Goal: Transaction & Acquisition: Purchase product/service

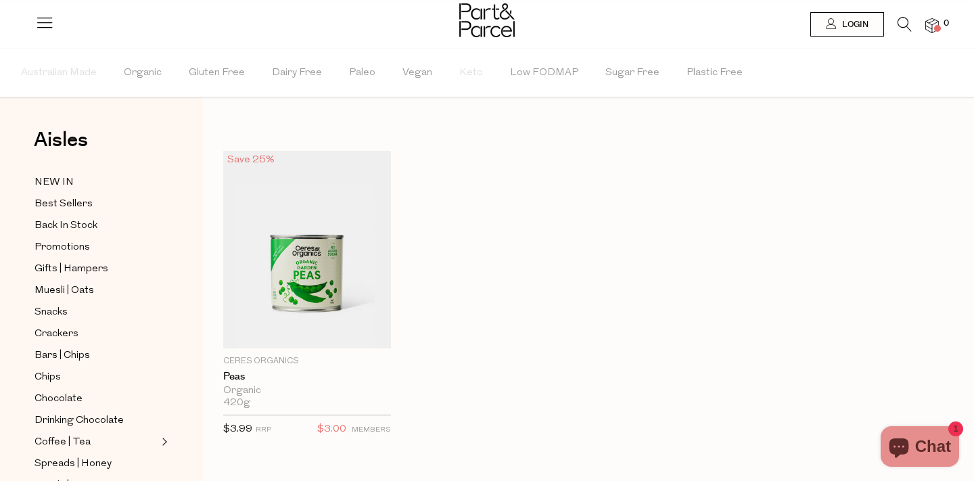
click at [909, 15] on div at bounding box center [487, 22] width 974 height 44
click at [904, 22] on icon at bounding box center [905, 24] width 14 height 15
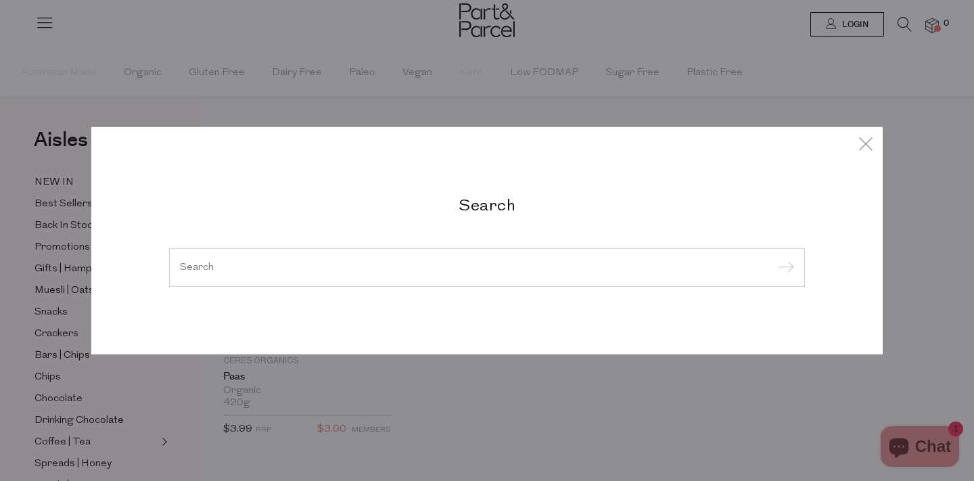
paste input "Koala Eco"
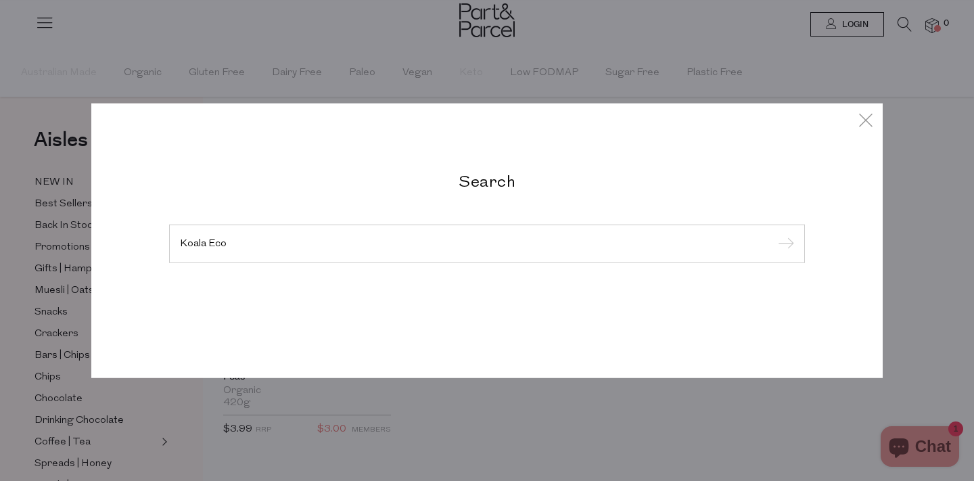
type input "Koala Eco"
click at [774, 234] on input "submit" at bounding box center [784, 244] width 20 height 20
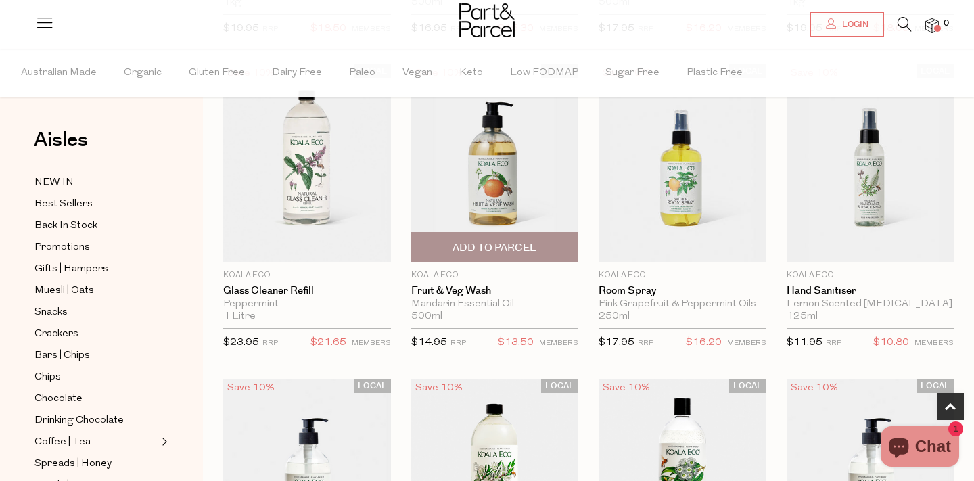
scroll to position [410, 0]
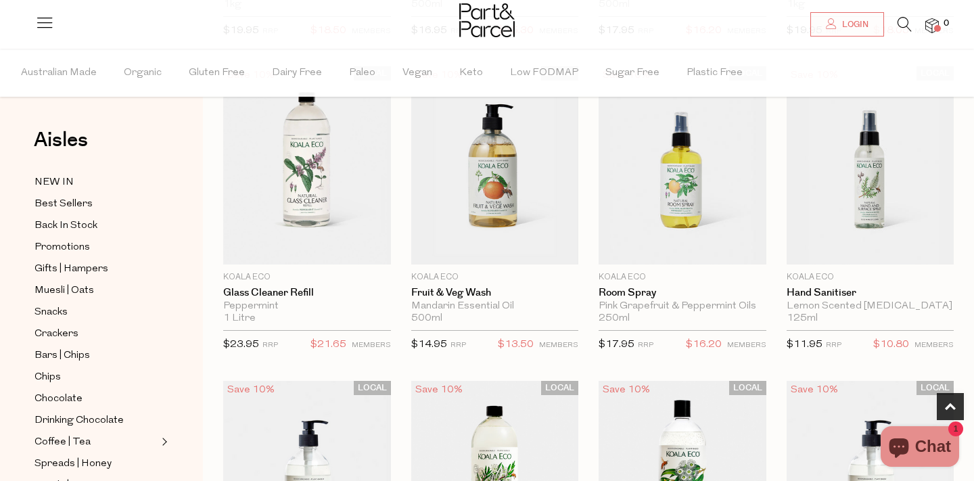
drag, startPoint x: 504, startPoint y: 153, endPoint x: 548, endPoint y: 10, distance: 149.3
click at [0, 0] on body "Ready to stock up? Close No items in your parcel. Loading Join to Save on this …" at bounding box center [487, 379] width 974 height 1578
click at [910, 32] on link at bounding box center [905, 28] width 14 height 14
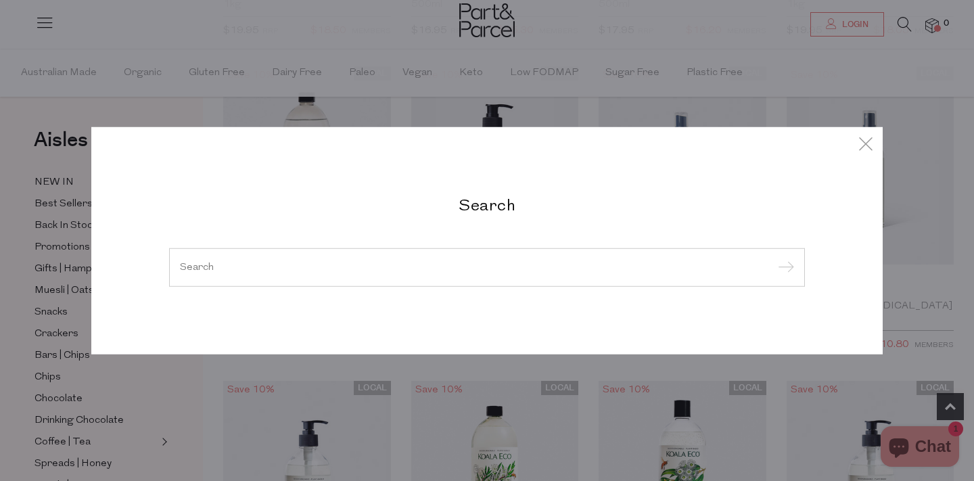
paste input "Dr Planet castile soap"
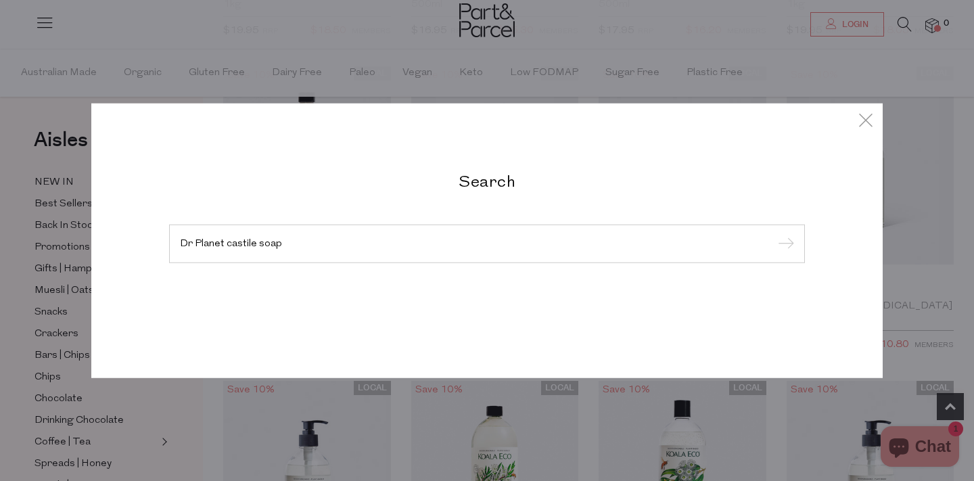
type input "Dr Planet castile soap"
click at [774, 234] on input "submit" at bounding box center [784, 244] width 20 height 20
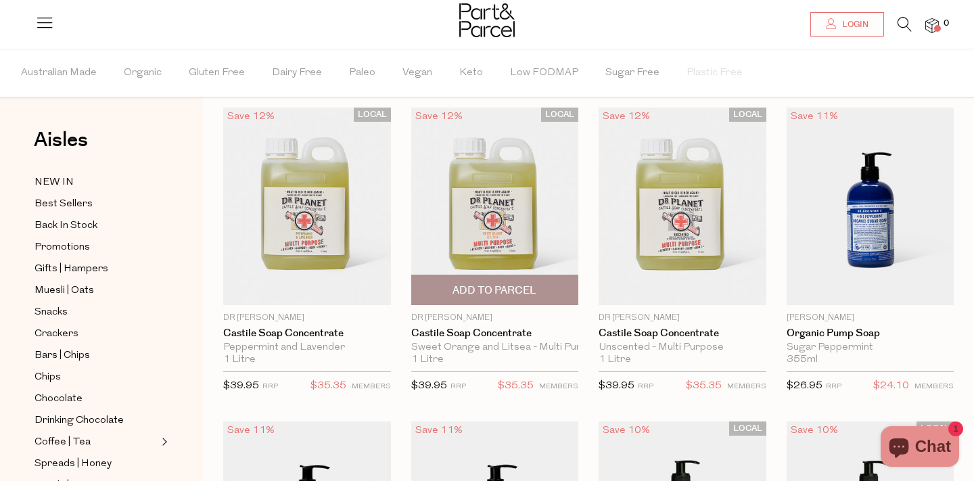
scroll to position [42, 0]
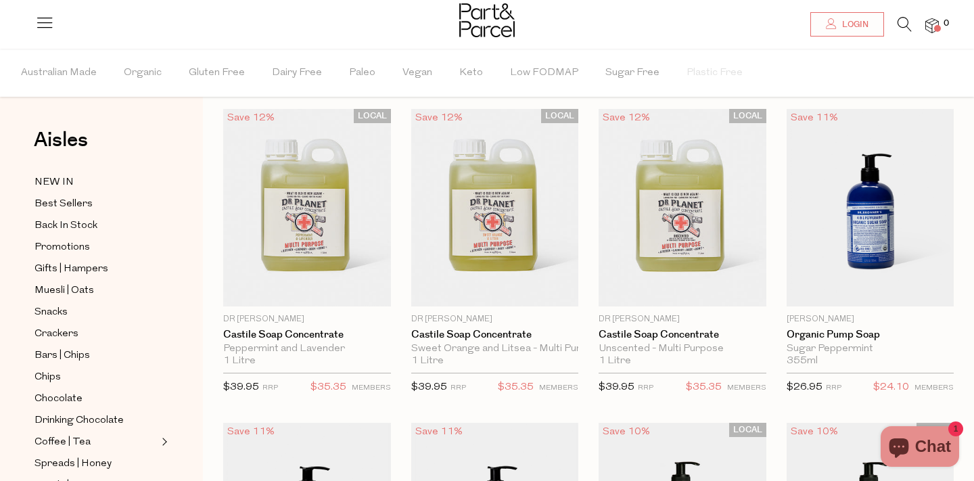
drag, startPoint x: 333, startPoint y: 208, endPoint x: 496, endPoint y: 43, distance: 231.0
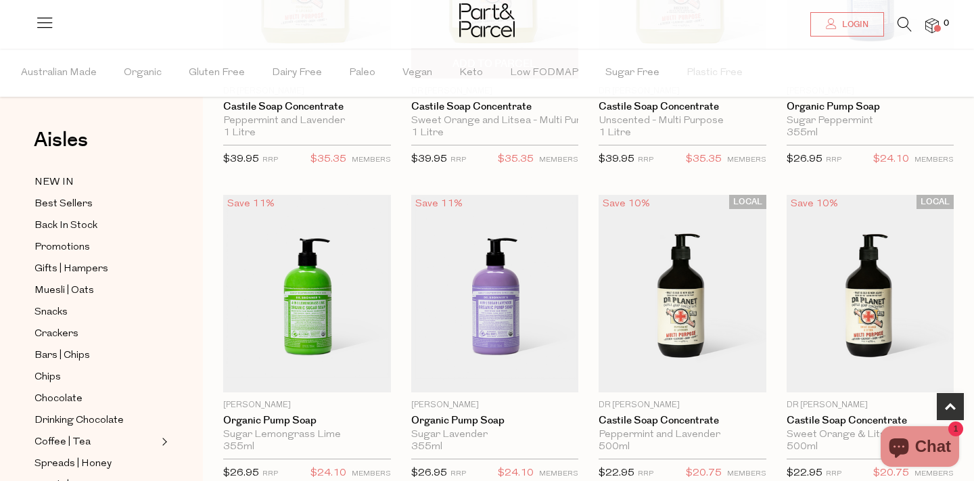
scroll to position [286, 0]
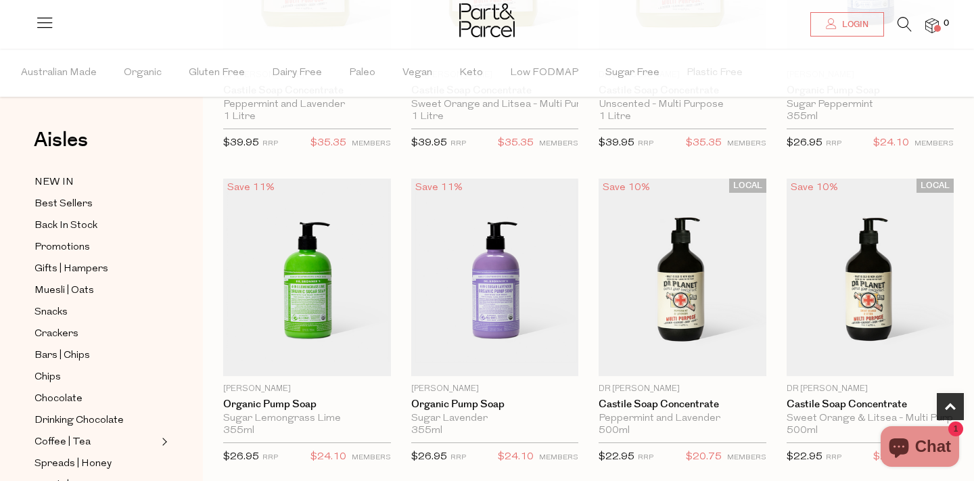
drag, startPoint x: 685, startPoint y: 298, endPoint x: 537, endPoint y: 3, distance: 330.0
click at [0, 0] on div "Login 0 Login Shop Aisles Our Story Membership Friends of P&P Earn $15 FAQs Blo…" at bounding box center [487, 410] width 974 height 1393
click at [904, 24] on icon at bounding box center [905, 24] width 14 height 15
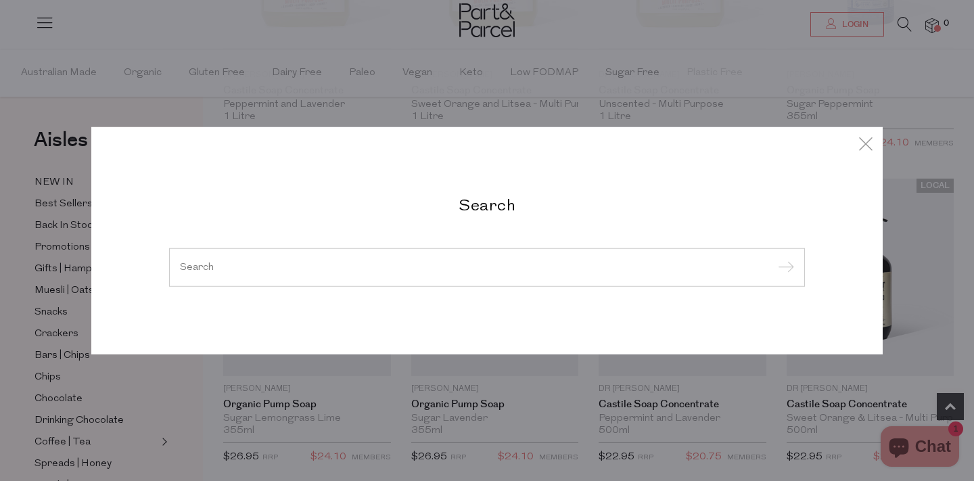
paste input "Four Leaf organic corn kernels,"
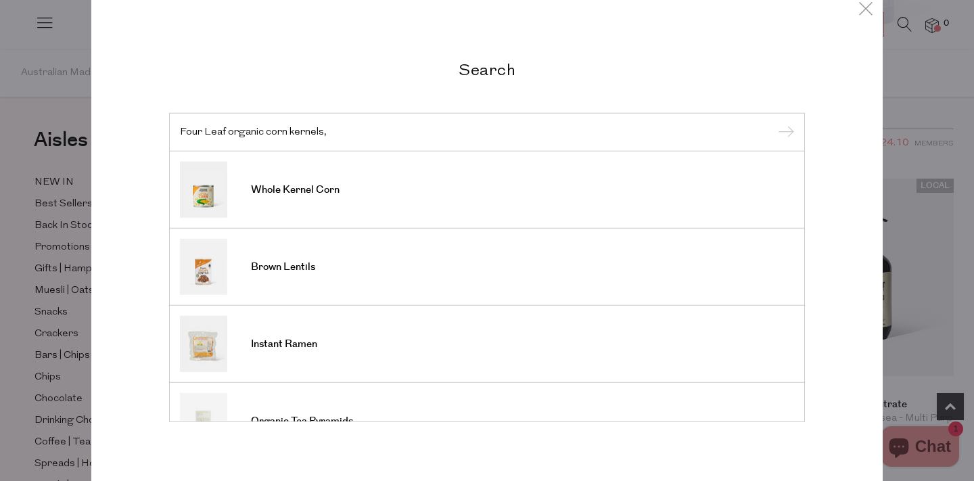
type input "Four Leaf organic corn kernels,"
click at [774, 122] on input "submit" at bounding box center [784, 132] width 20 height 20
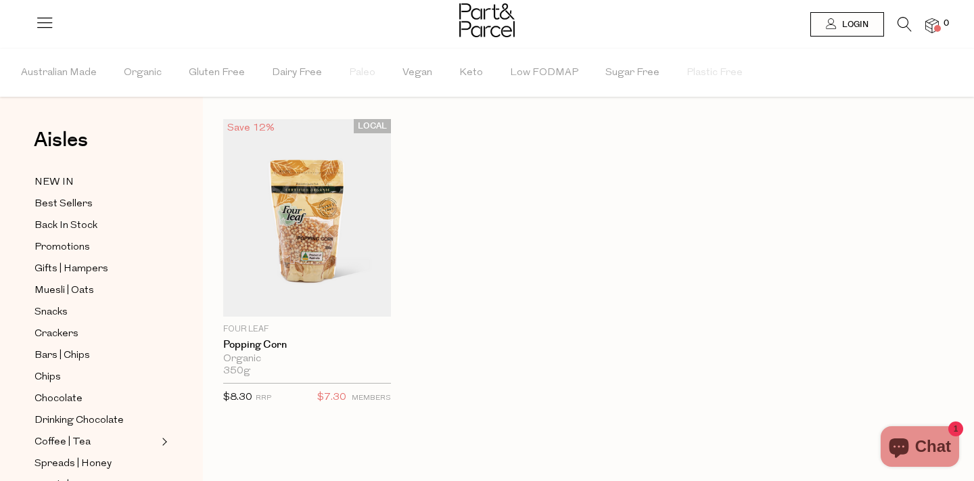
scroll to position [37, 0]
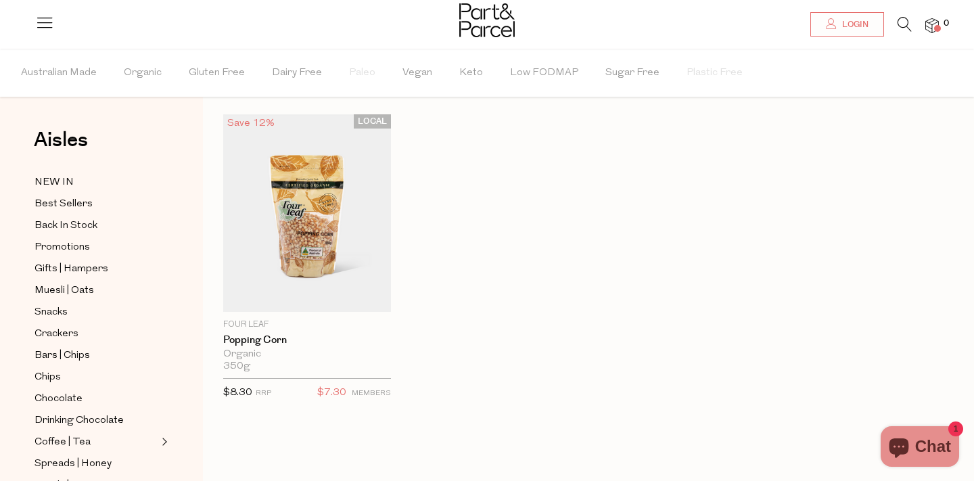
click at [908, 21] on icon at bounding box center [905, 24] width 14 height 15
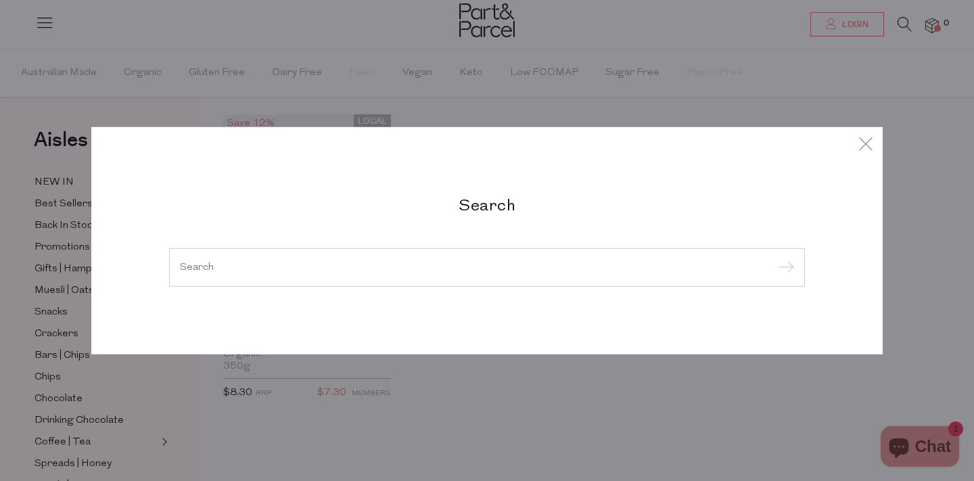
paste input "Four Leaf organic corn kernels,"
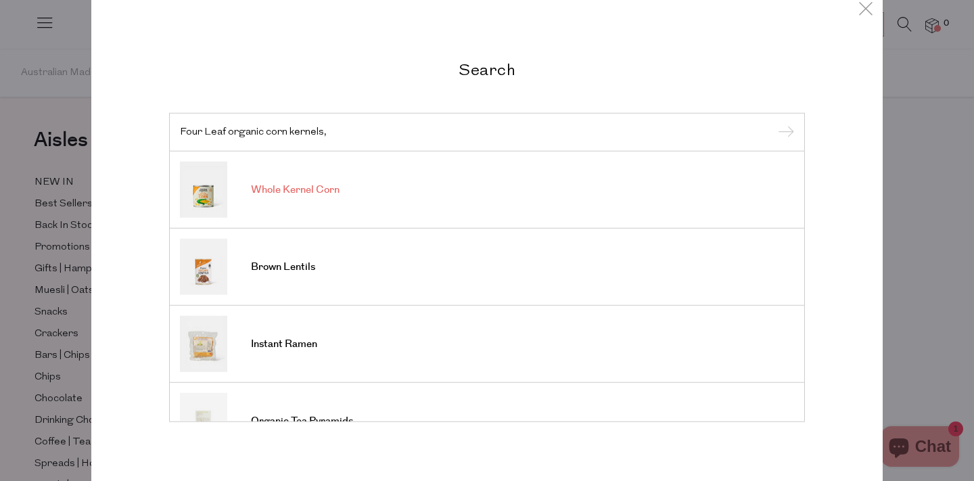
type input "Four Leaf organic corn kernels,"
click at [774, 122] on input "submit" at bounding box center [784, 132] width 20 height 20
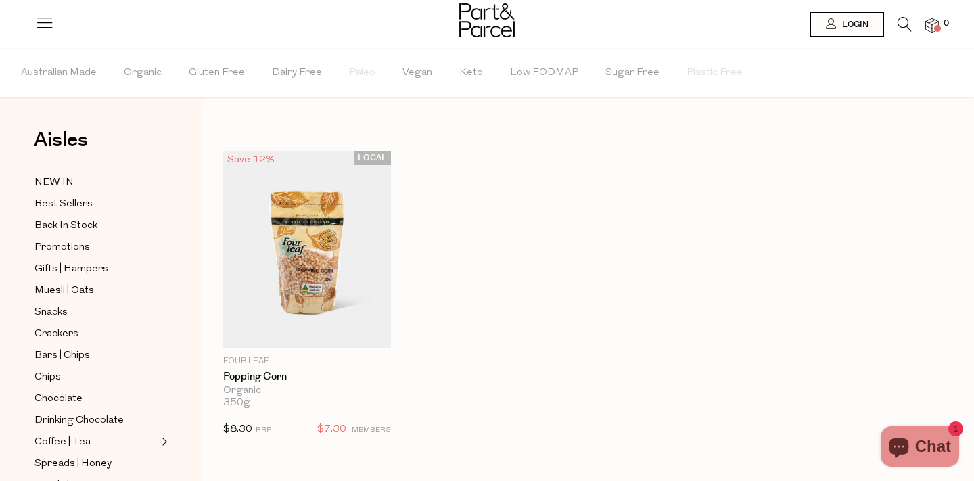
drag, startPoint x: 335, startPoint y: 243, endPoint x: 412, endPoint y: 7, distance: 249.0
click at [0, 0] on body "Ready to stock up? Close No items in your parcel. Loading Join to Save on this …" at bounding box center [487, 383] width 974 height 766
click at [910, 24] on icon at bounding box center [905, 24] width 14 height 15
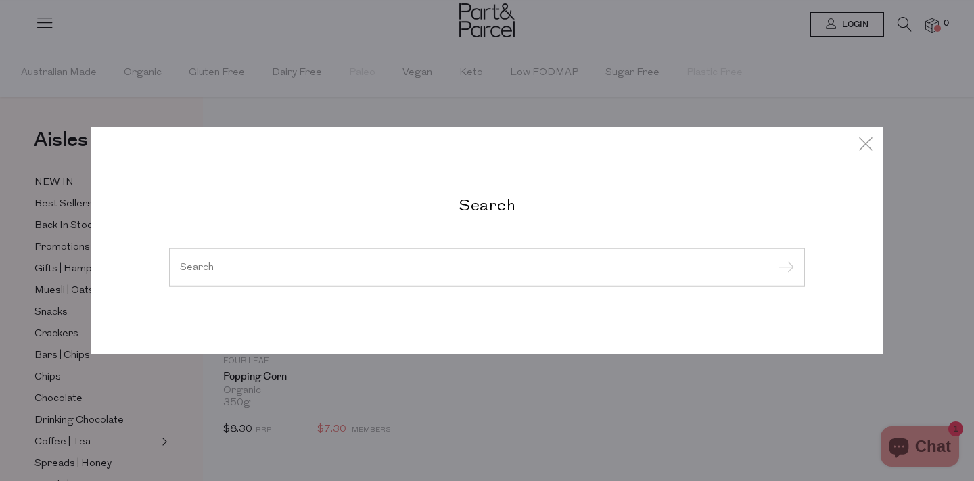
paste input "Berkelo’s sourdough pasta"
type input "Berkelo’s sourdough pasta"
click at [774, 258] on input "submit" at bounding box center [784, 268] width 20 height 20
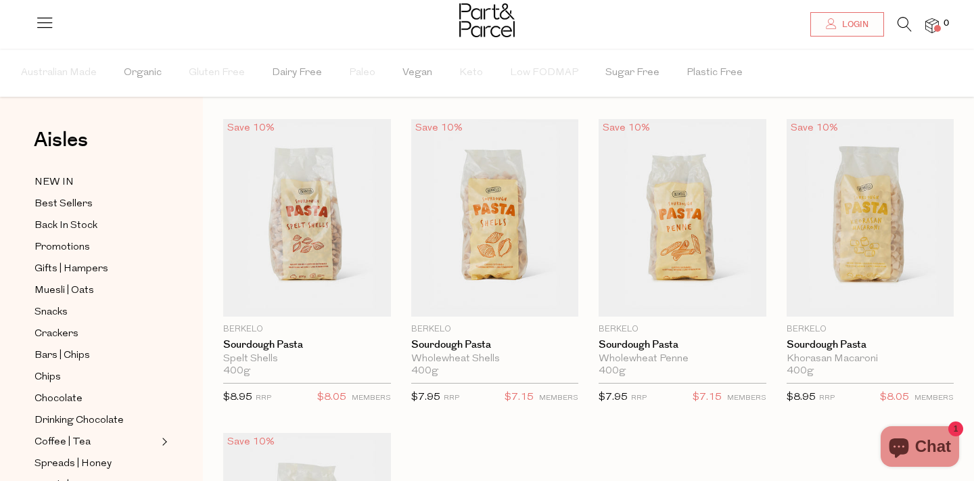
scroll to position [35, 0]
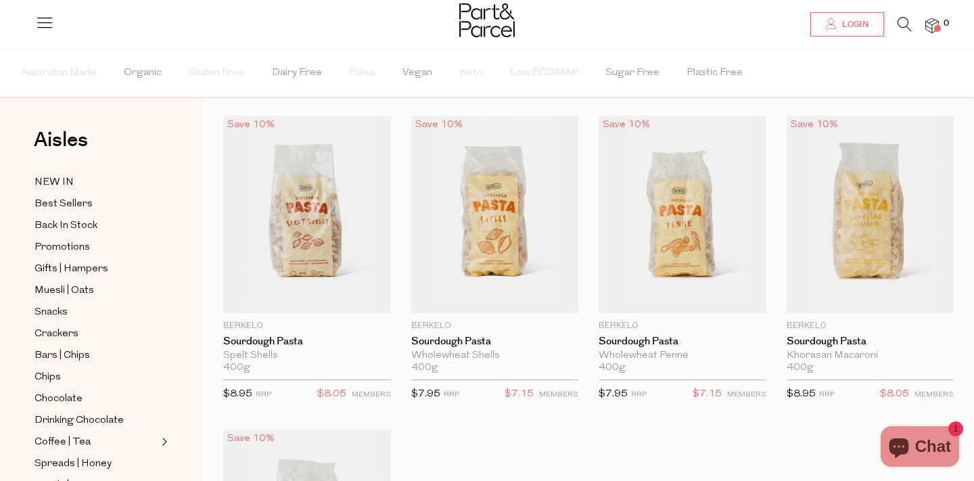
drag, startPoint x: 0, startPoint y: 0, endPoint x: 509, endPoint y: 81, distance: 515.1
click at [902, 21] on icon at bounding box center [905, 24] width 14 height 15
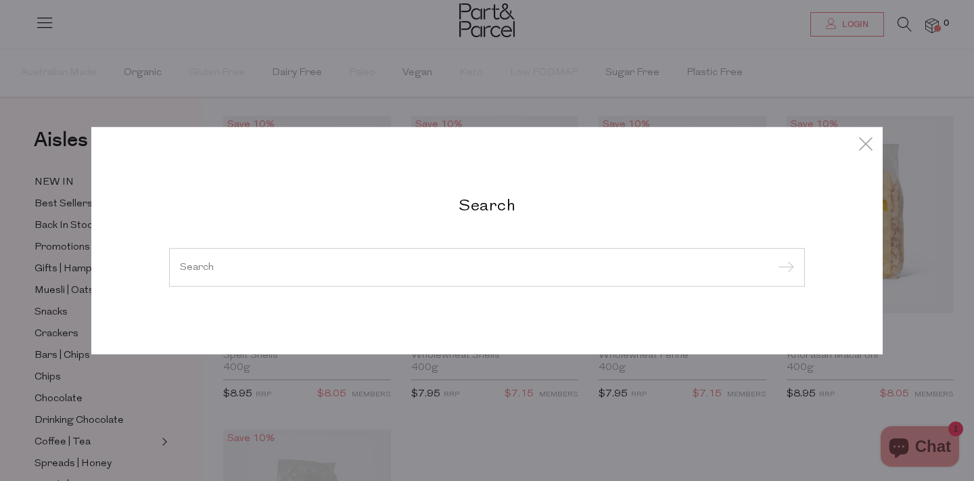
paste input "Good Fish tinned tuna"
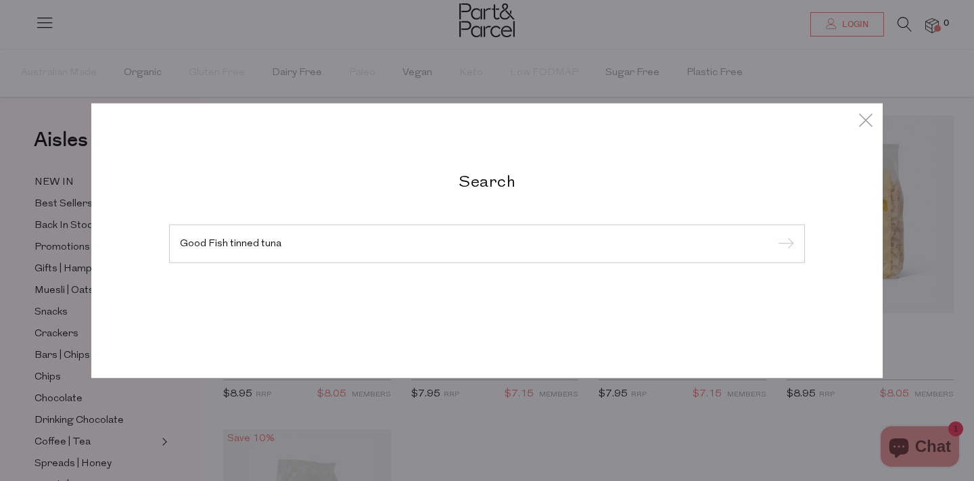
type input "Good Fish tinned tuna"
click at [774, 234] on input "submit" at bounding box center [784, 244] width 20 height 20
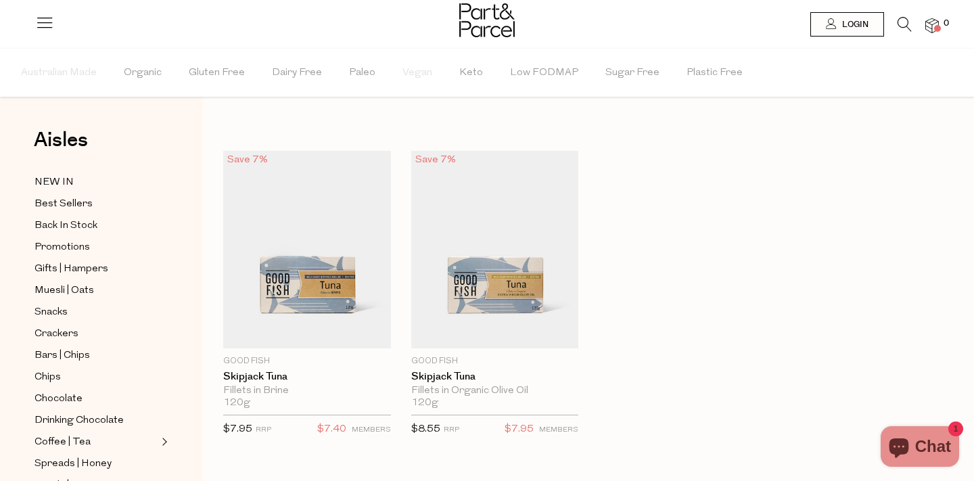
drag, startPoint x: 338, startPoint y: 262, endPoint x: 458, endPoint y: 23, distance: 267.7
click at [0, 0] on body "Ready to stock up? Close No items in your parcel. Loading Join to Save on this …" at bounding box center [487, 383] width 974 height 766
click at [902, 29] on icon at bounding box center [905, 24] width 14 height 15
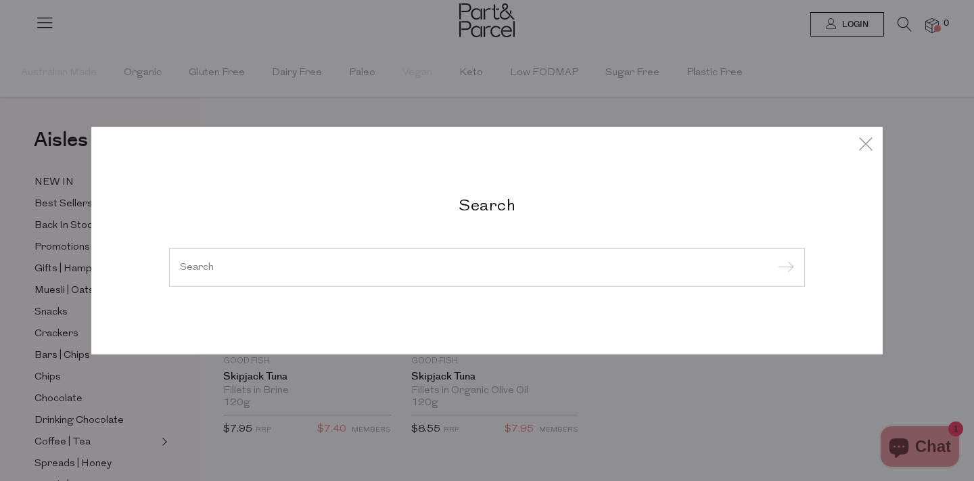
paste input "[DATE] Night Pasta’s Home Base sauce."
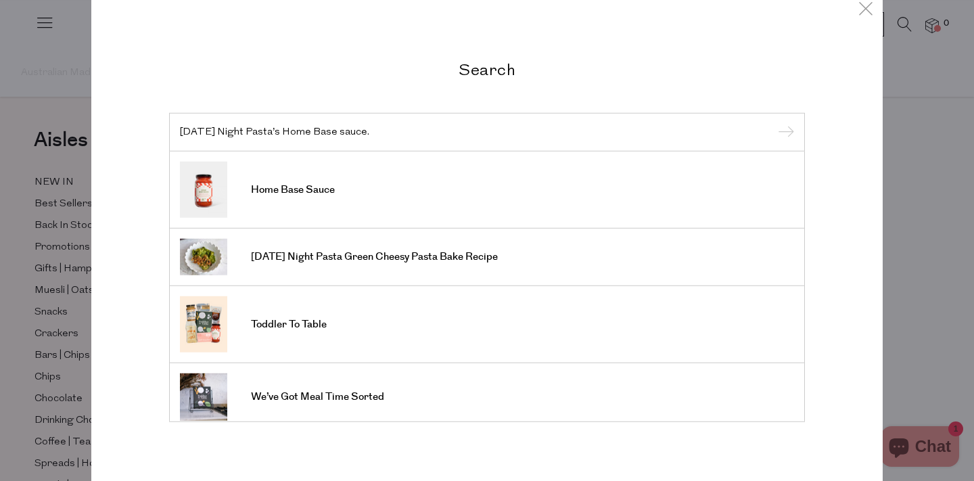
type input "[DATE] Night Pasta’s Home Base sauce."
click at [774, 122] on input "submit" at bounding box center [784, 132] width 20 height 20
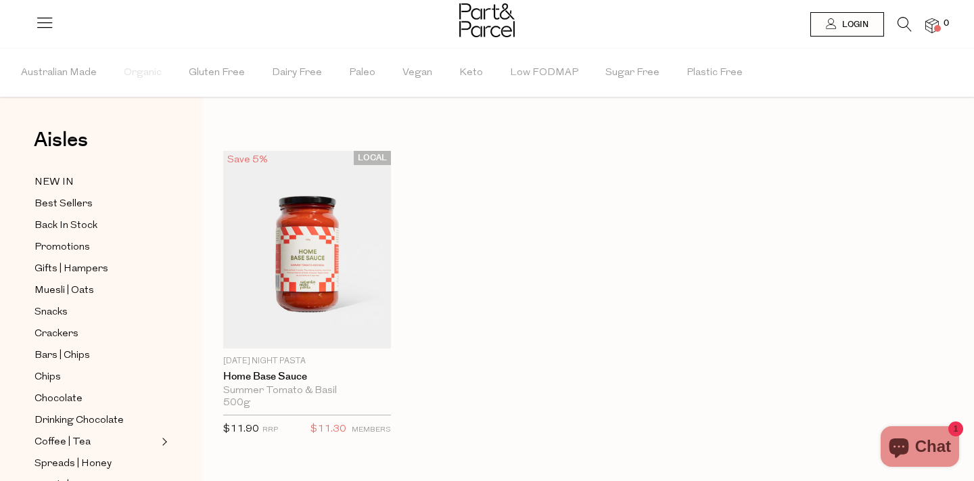
drag, startPoint x: 315, startPoint y: 269, endPoint x: 486, endPoint y: 3, distance: 316.7
click at [0, 0] on body "Ready to stock up? Close No items in your parcel. Loading Join to Save on this …" at bounding box center [487, 383] width 974 height 766
